Goal: Task Accomplishment & Management: Use online tool/utility

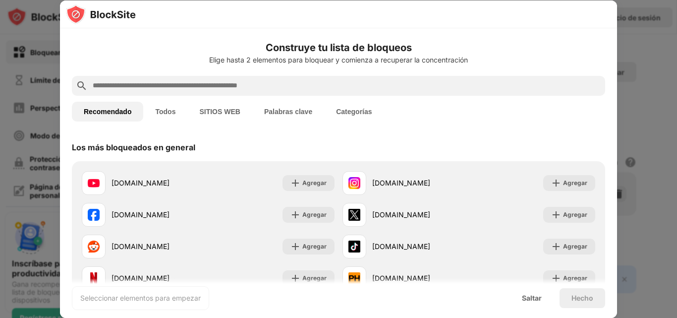
click at [577, 184] on div "Entendido" at bounding box center [555, 193] width 59 height 20
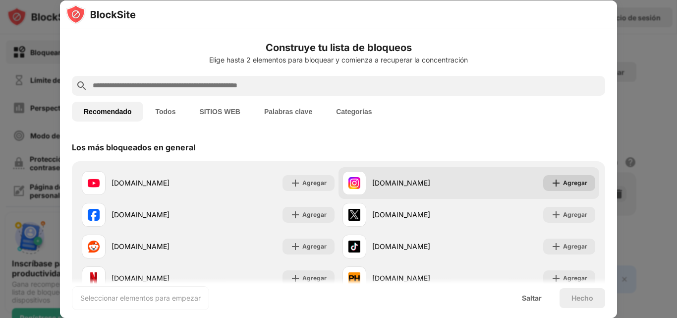
click at [563, 184] on font "Agregar" at bounding box center [575, 182] width 24 height 7
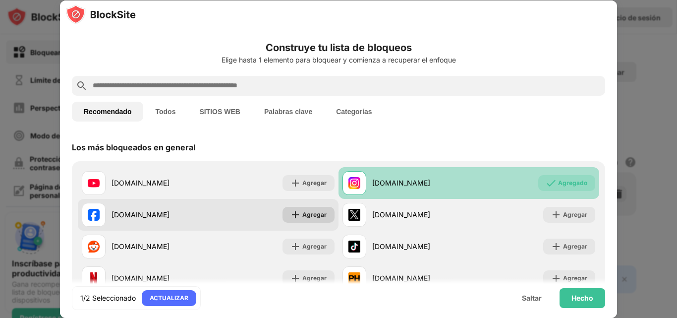
click at [308, 217] on font "Agregar" at bounding box center [314, 214] width 24 height 7
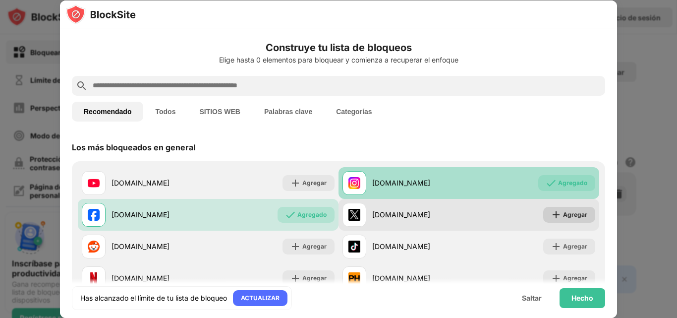
click at [563, 216] on font "Agregar" at bounding box center [575, 214] width 24 height 7
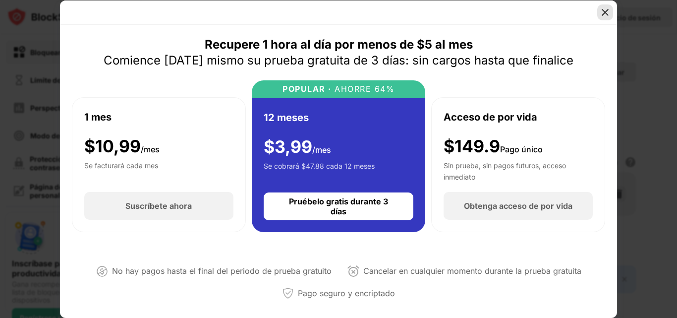
click at [604, 11] on img at bounding box center [605, 12] width 10 height 10
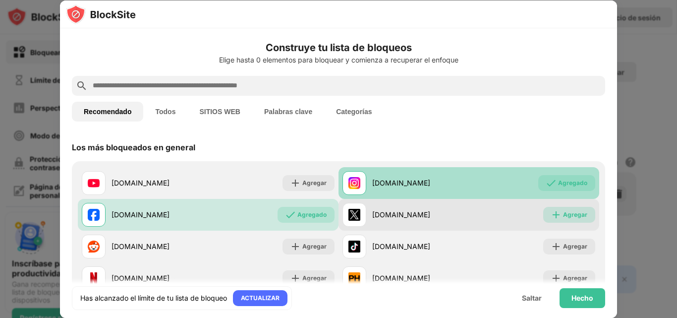
click at [563, 213] on font "Agregar" at bounding box center [575, 214] width 24 height 7
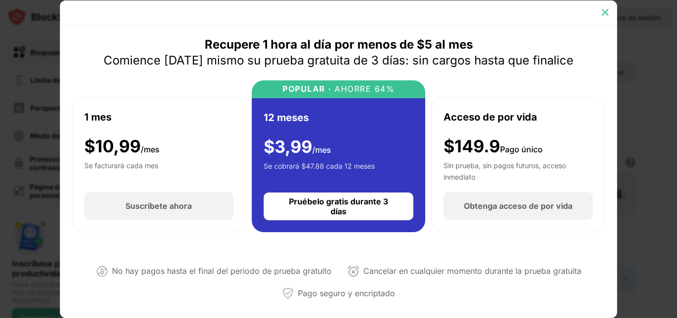
click at [602, 10] on img at bounding box center [605, 12] width 10 height 10
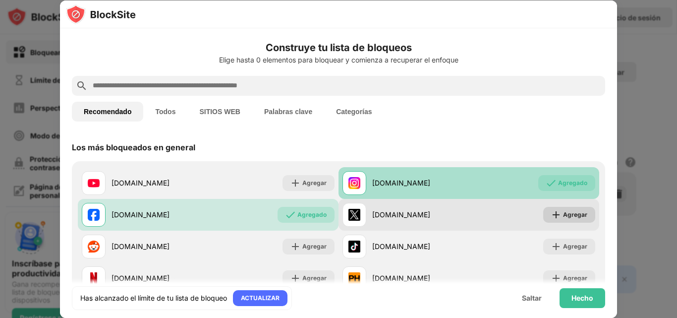
click at [570, 212] on font "Agregar" at bounding box center [575, 214] width 24 height 7
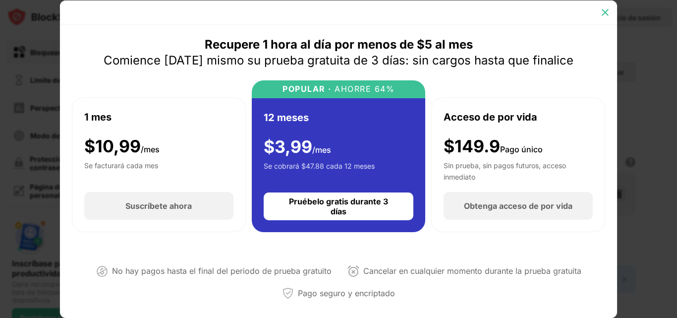
click at [605, 17] on div at bounding box center [605, 12] width 16 height 16
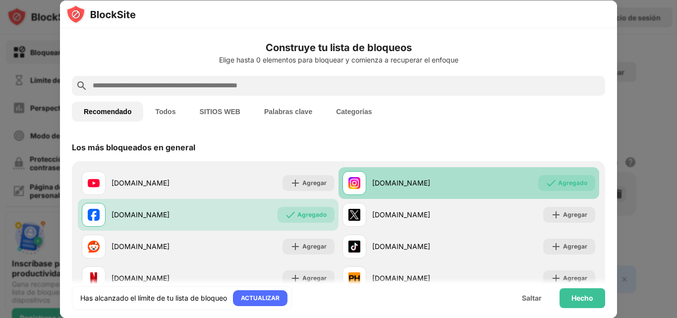
click at [565, 185] on font "Agregado" at bounding box center [572, 182] width 29 height 7
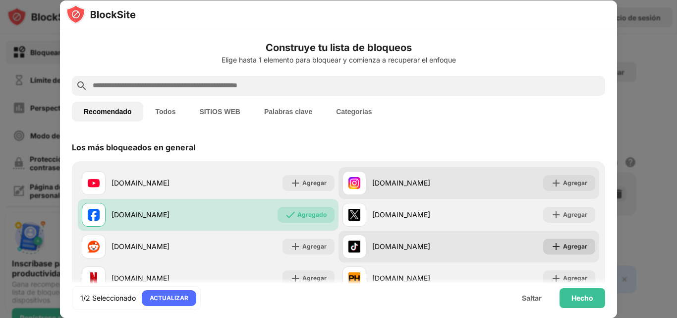
click at [566, 244] on font "Agregar" at bounding box center [575, 245] width 24 height 7
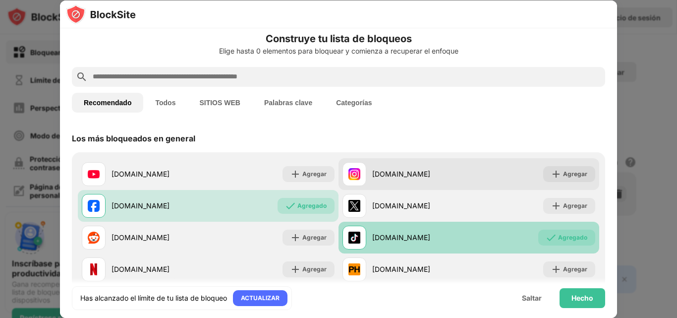
scroll to position [11, 0]
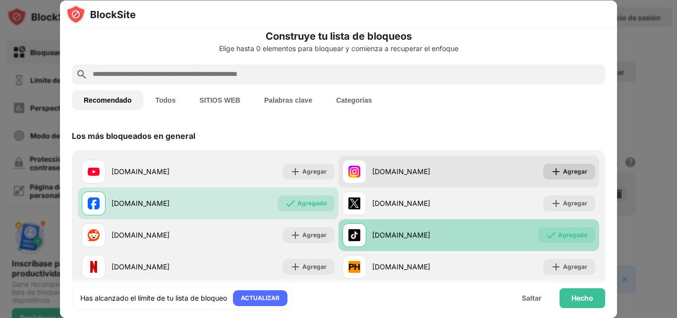
click at [573, 168] on font "Agregar" at bounding box center [575, 171] width 24 height 7
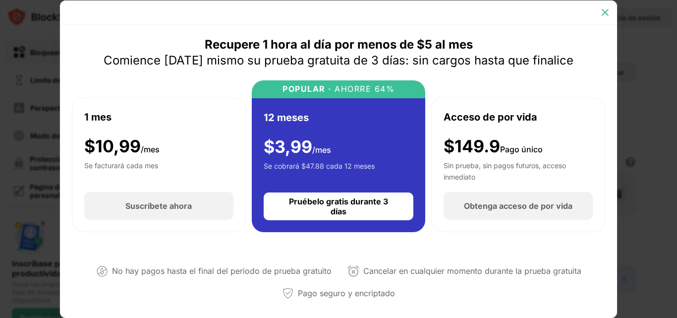
click at [604, 16] on img at bounding box center [605, 12] width 10 height 10
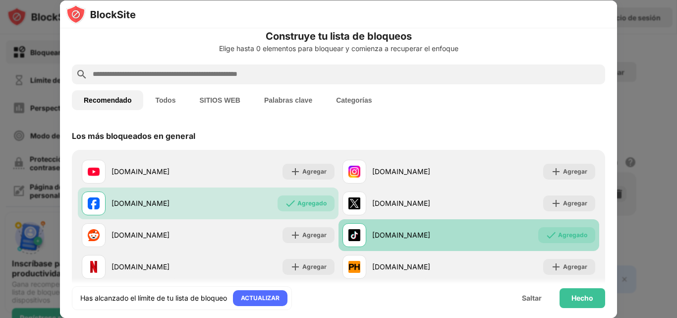
click at [558, 236] on font "Agregado" at bounding box center [572, 234] width 29 height 7
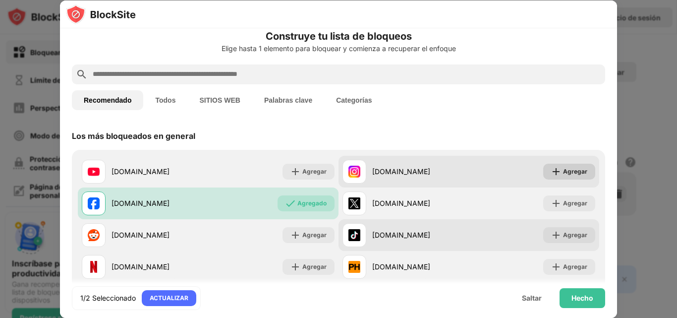
click at [573, 177] on div "Agregar" at bounding box center [569, 172] width 52 height 16
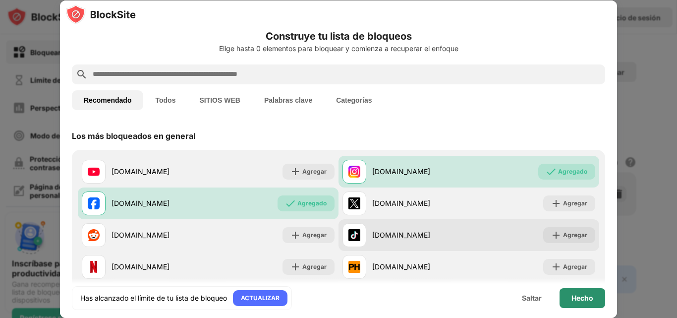
click at [582, 296] on font "Hecho" at bounding box center [583, 297] width 22 height 8
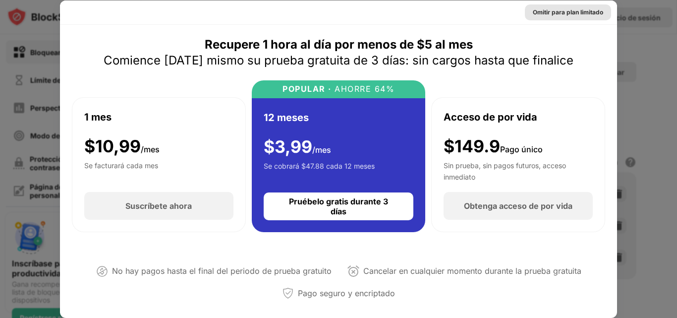
click at [567, 18] on div "Omitir para plan limitado" at bounding box center [568, 12] width 86 height 16
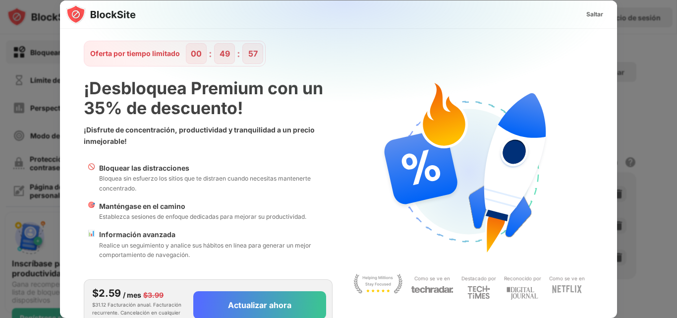
click at [586, 15] on font "Saltar" at bounding box center [594, 13] width 17 height 7
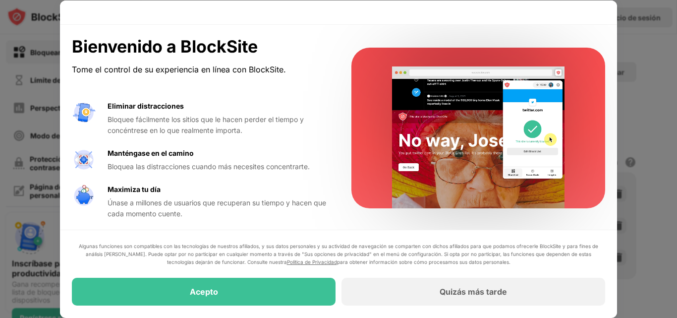
click at [511, 292] on div "Quizás más tarde" at bounding box center [474, 292] width 264 height 28
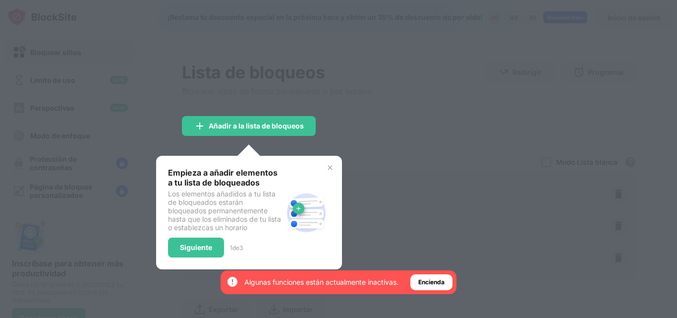
click at [448, 283] on div "Encienda" at bounding box center [431, 282] width 42 height 16
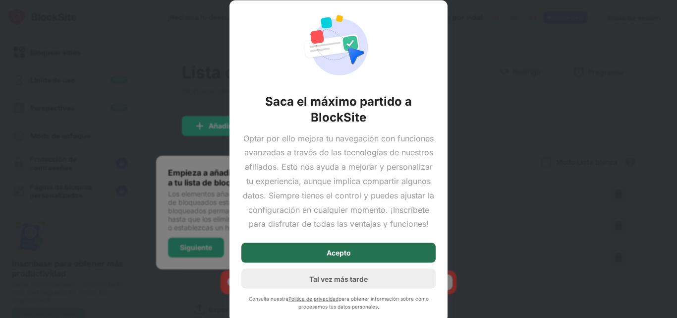
click at [409, 253] on div "Acepto" at bounding box center [338, 253] width 194 height 20
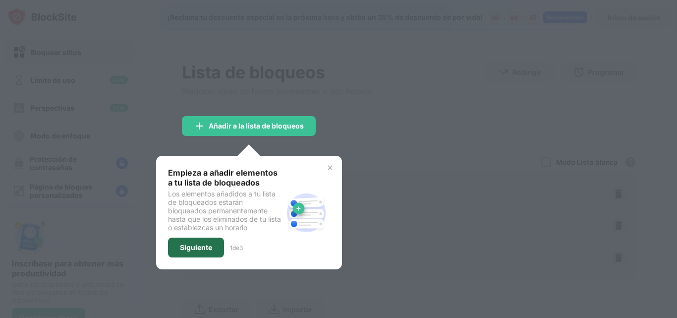
click at [206, 254] on div "Siguiente" at bounding box center [196, 247] width 56 height 20
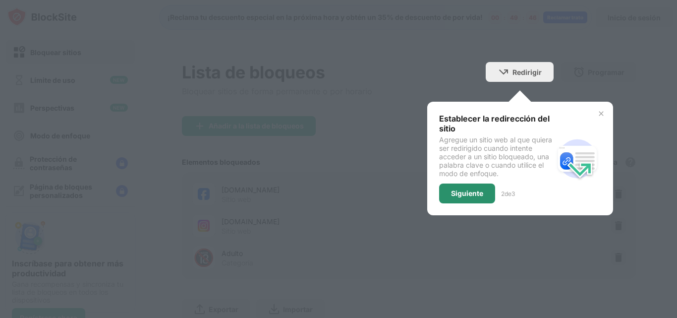
click at [455, 197] on div "Siguiente" at bounding box center [467, 193] width 56 height 20
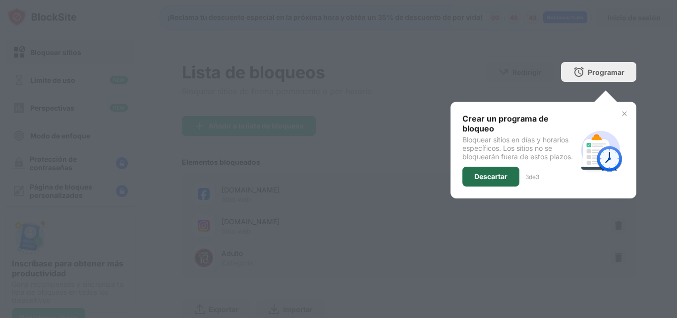
click at [484, 181] on div "Descartar" at bounding box center [491, 177] width 57 height 20
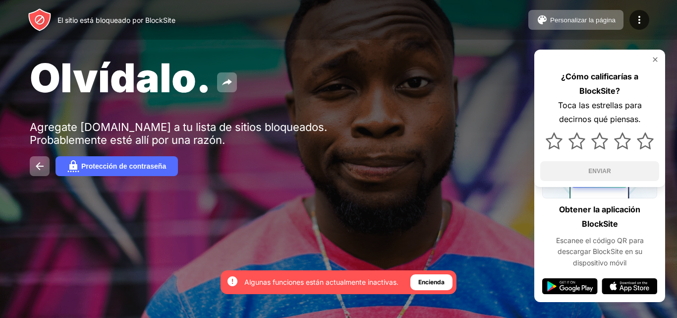
click at [439, 100] on div "Olvídalo." at bounding box center [277, 78] width 494 height 48
